Goal: Task Accomplishment & Management: Use online tool/utility

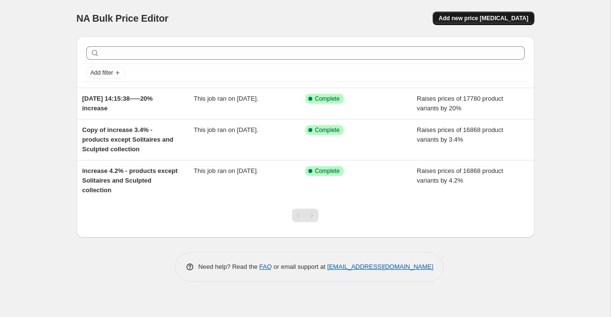
click at [470, 22] on span "Add new price [MEDICAL_DATA]" at bounding box center [483, 18] width 90 height 8
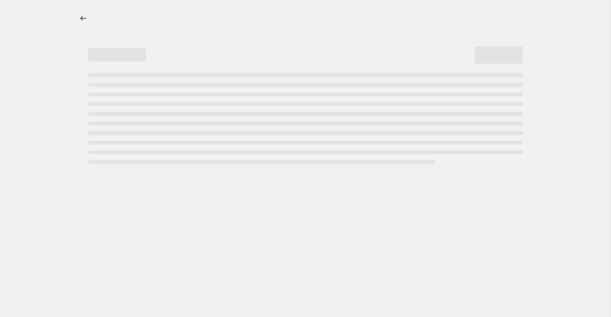
select select "percentage"
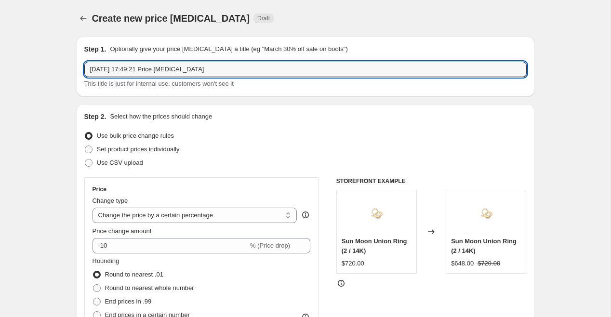
drag, startPoint x: 158, startPoint y: 72, endPoint x: 302, endPoint y: 83, distance: 144.0
click at [302, 83] on div "[DATE] 17:49:21 Price [MEDICAL_DATA] This title is just for internal use, custo…" at bounding box center [305, 75] width 442 height 27
click at [204, 69] on input "[DATE] 17:49:21 - 15% Price Incrase" at bounding box center [305, 69] width 442 height 15
drag, startPoint x: 164, startPoint y: 69, endPoint x: 244, endPoint y: 70, distance: 79.9
click at [244, 70] on input "[DATE] 17:49:21 - 15% Price Increase" at bounding box center [305, 69] width 442 height 15
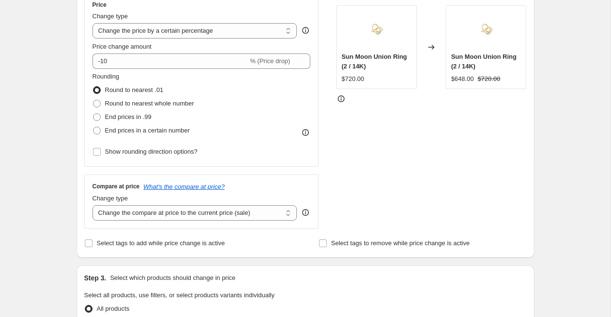
scroll to position [200, 0]
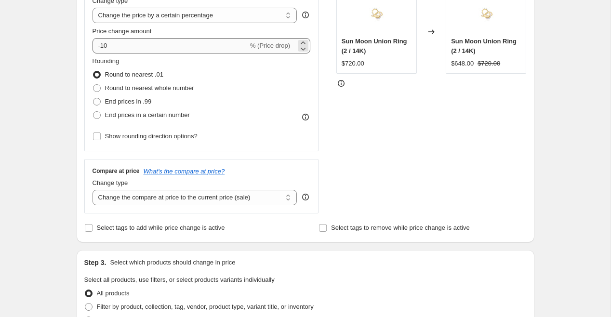
type input "[DATE] 17:49:21 - 15% Price Increase"
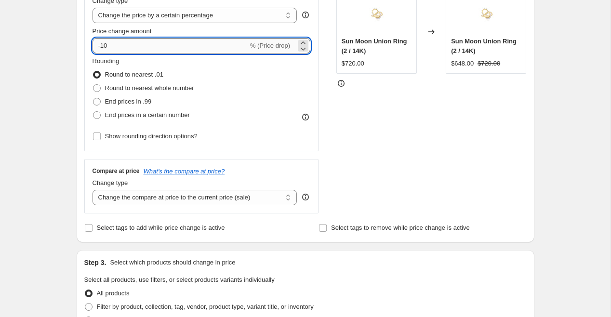
click at [194, 46] on input "-10" at bounding box center [170, 45] width 156 height 15
type input "15"
click at [194, 58] on fieldset "Rounding Round to nearest .01 Round to nearest whole number End prices in .99 E…" at bounding box center [143, 88] width 102 height 65
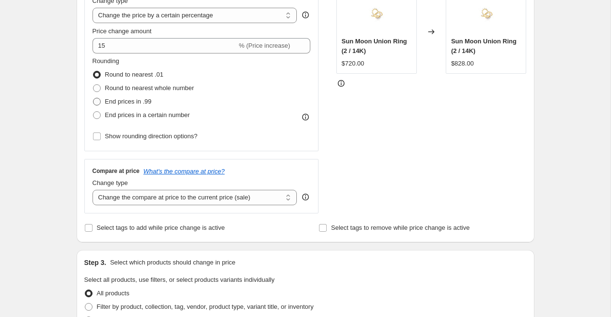
click at [146, 104] on span "End prices in .99" at bounding box center [128, 101] width 47 height 7
click at [93, 98] on input "End prices in .99" at bounding box center [93, 98] width 0 height 0
radio input "true"
click at [149, 75] on span "Round to nearest .01" at bounding box center [134, 74] width 58 height 7
click at [93, 71] on input "Round to nearest .01" at bounding box center [93, 71] width 0 height 0
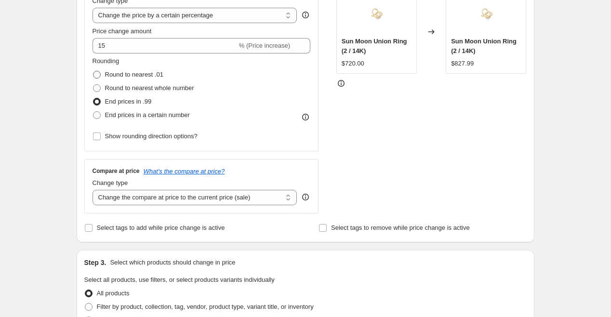
radio input "true"
click at [140, 99] on span "End prices in .99" at bounding box center [128, 101] width 47 height 7
click at [93, 98] on input "End prices in .99" at bounding box center [93, 98] width 0 height 0
radio input "true"
click at [146, 74] on span "Round to nearest .01" at bounding box center [134, 74] width 58 height 7
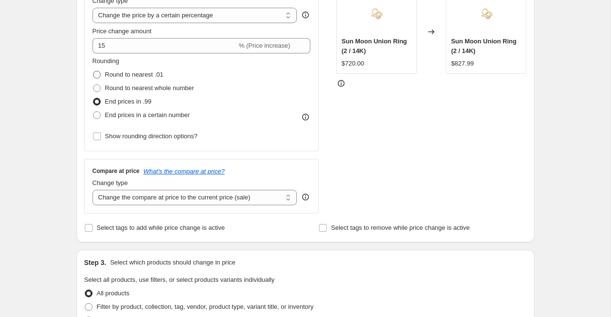
click at [93, 71] on input "Round to nearest .01" at bounding box center [93, 71] width 0 height 0
radio input "true"
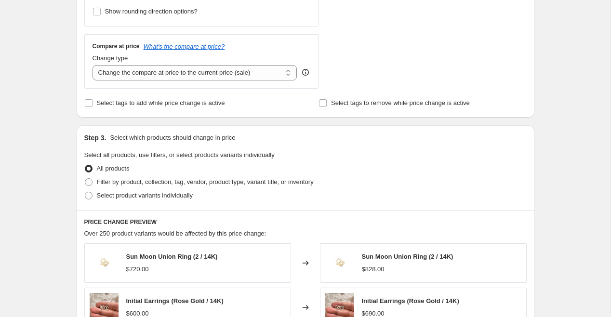
scroll to position [337, 0]
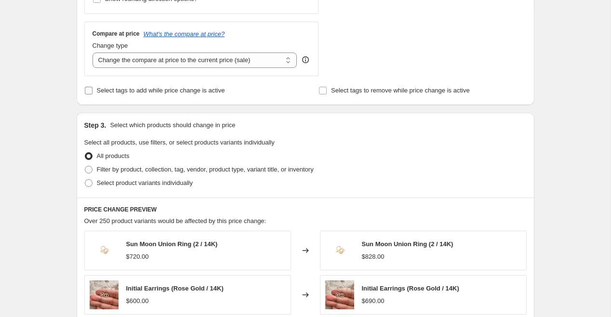
click at [158, 93] on span "Select tags to add while price change is active" at bounding box center [161, 91] width 128 height 10
click at [92, 93] on input "Select tags to add while price change is active" at bounding box center [89, 91] width 8 height 8
checkbox input "true"
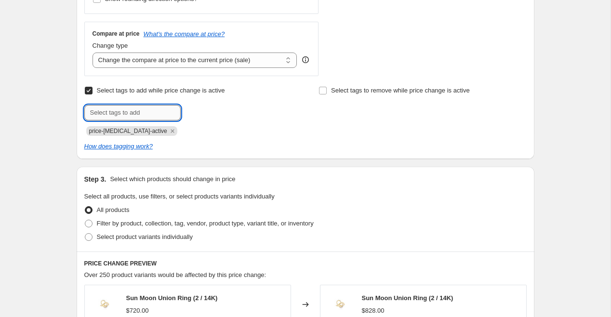
click at [149, 116] on input "text" at bounding box center [132, 112] width 96 height 15
paste input "15% Price Increase"
type input "15% Price Increase-28/08"
click at [168, 129] on icon "Remove price-change-job-active" at bounding box center [172, 131] width 9 height 9
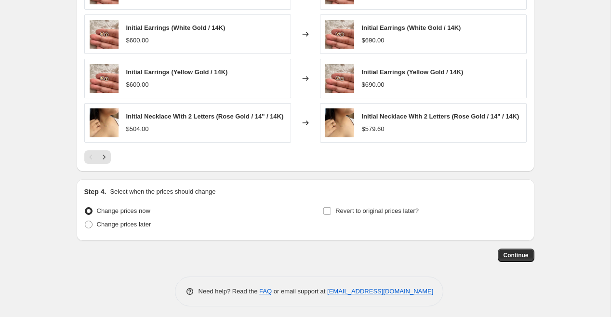
scroll to position [699, 0]
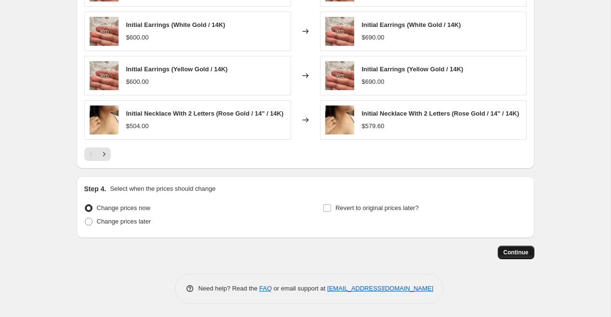
click at [501, 254] on button "Continue" at bounding box center [515, 252] width 37 height 13
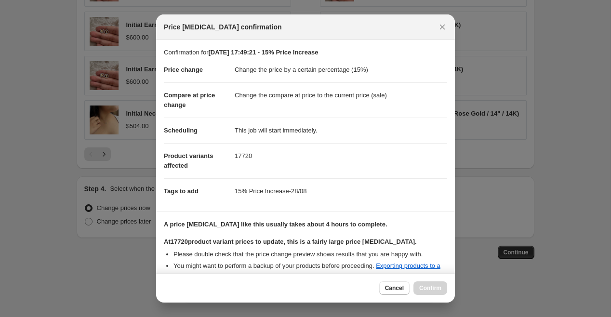
scroll to position [106, 0]
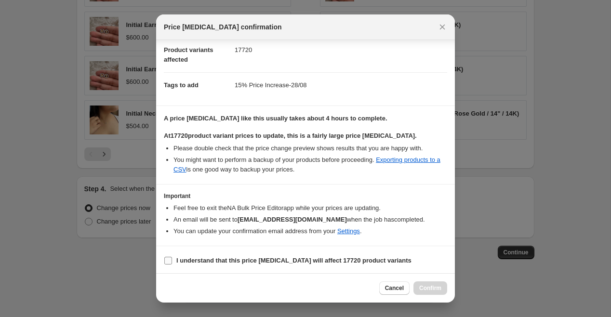
click at [166, 259] on input "I understand that this price [MEDICAL_DATA] will affect 17720 product variants" at bounding box center [168, 261] width 8 height 8
checkbox input "true"
click at [434, 290] on span "Confirm" at bounding box center [430, 288] width 22 height 8
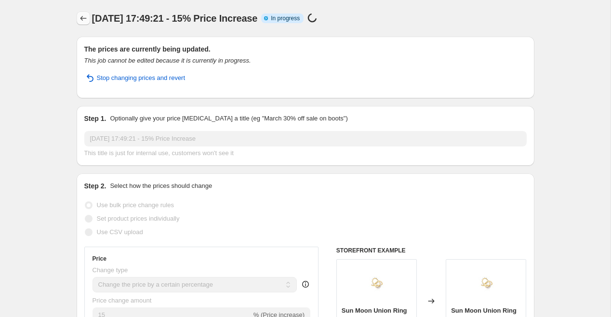
click at [83, 21] on icon "Price change jobs" at bounding box center [83, 18] width 10 height 10
